Goal: Check status: Check status

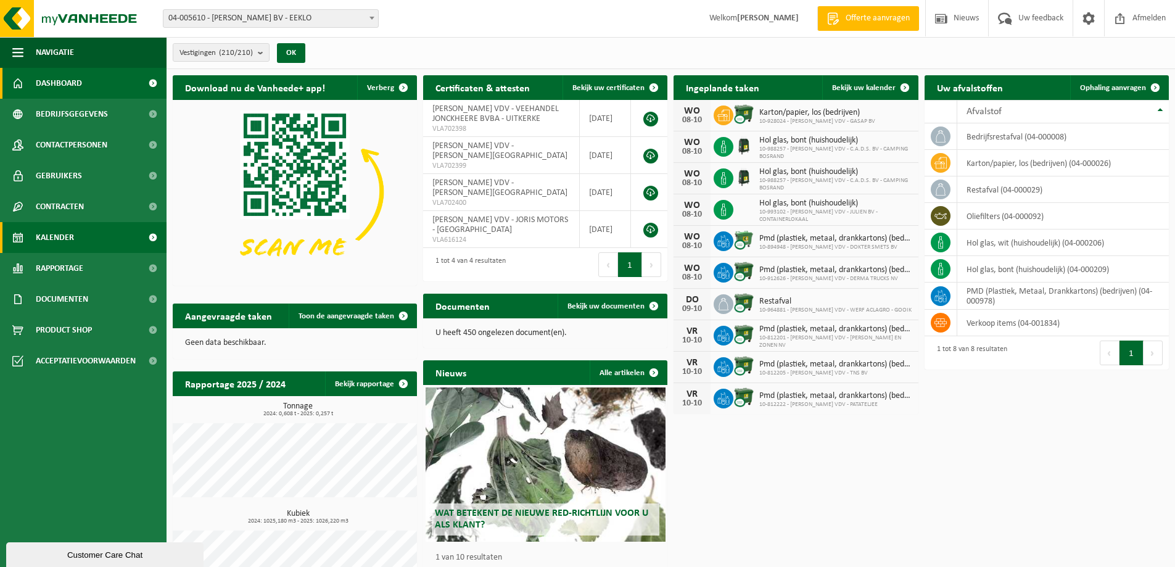
click at [62, 233] on span "Kalender" at bounding box center [55, 237] width 38 height 31
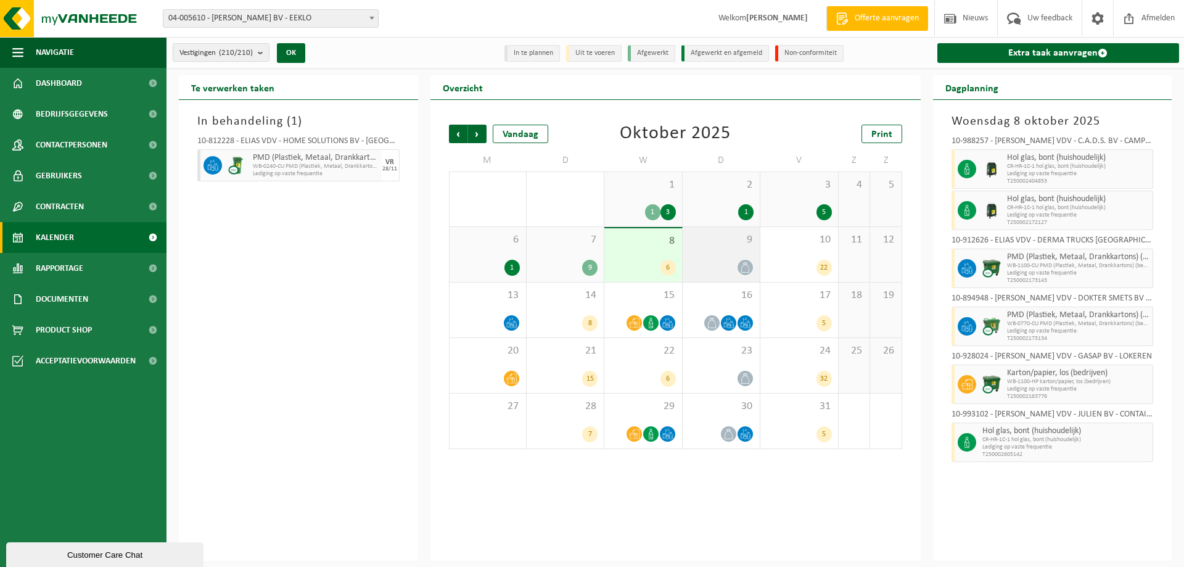
click at [732, 250] on div "9" at bounding box center [721, 254] width 77 height 55
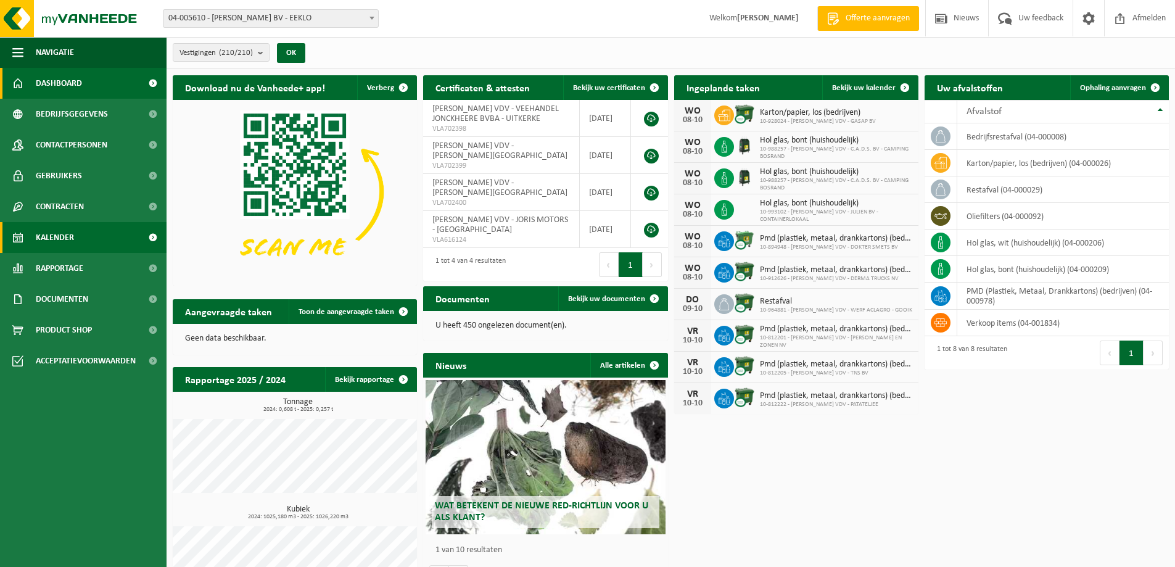
click at [56, 232] on span "Kalender" at bounding box center [55, 237] width 38 height 31
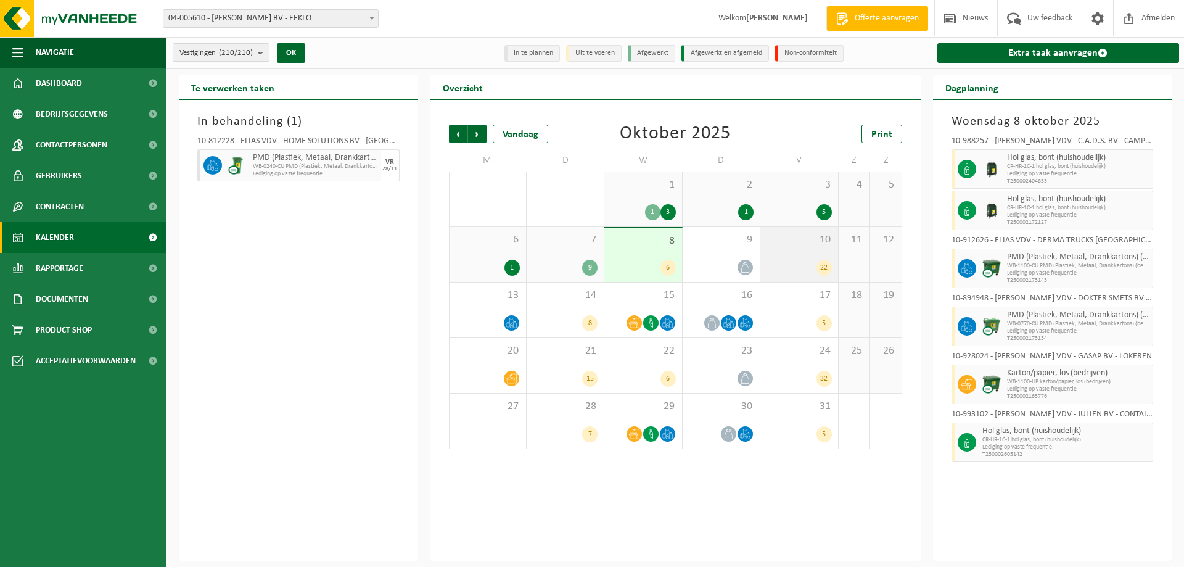
click at [786, 260] on div "22" at bounding box center [798, 268] width 65 height 16
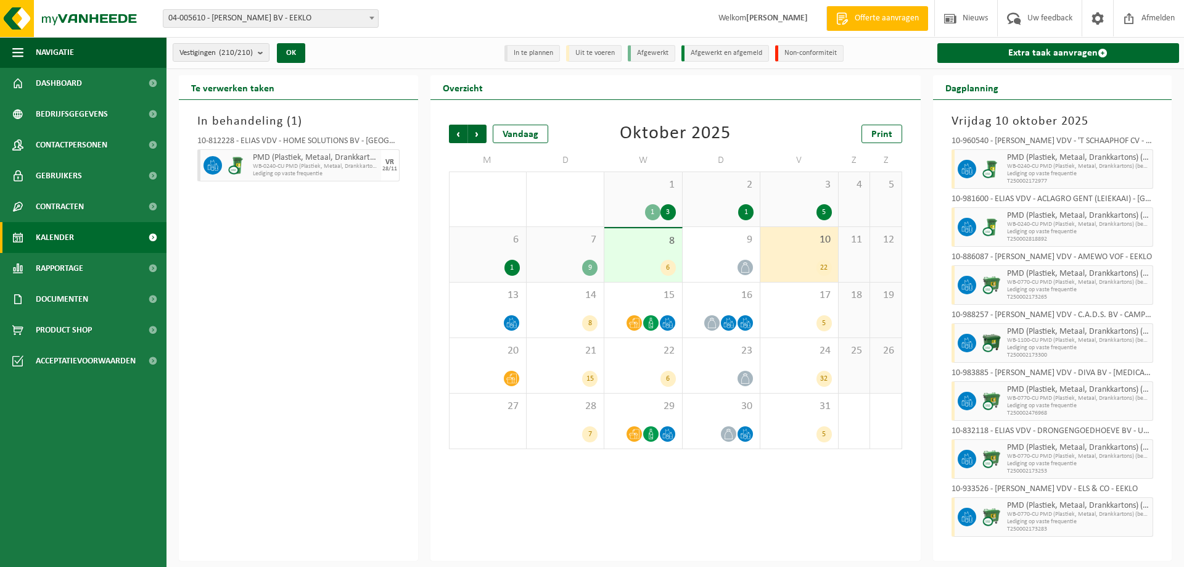
click at [803, 258] on div "10 22" at bounding box center [798, 254] width 77 height 55
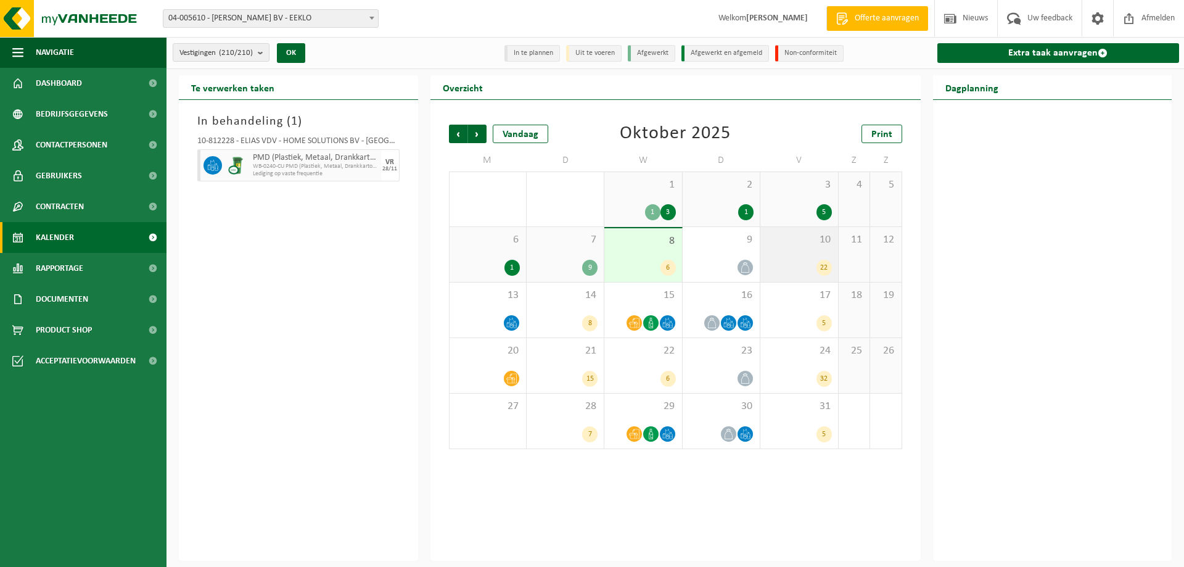
click at [802, 257] on div "10 22" at bounding box center [798, 254] width 77 height 55
